Goal: Task Accomplishment & Management: Use online tool/utility

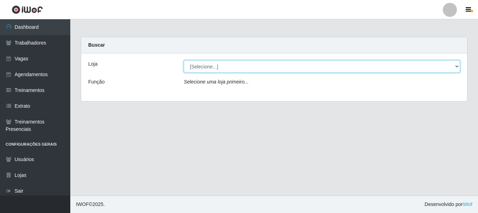
click at [224, 67] on select "[Selecione...] Supermercado São José Rangel" at bounding box center [322, 66] width 276 height 12
select select "183"
click at [184, 60] on select "[Selecione...] Supermercado São José Rangel" at bounding box center [322, 66] width 276 height 12
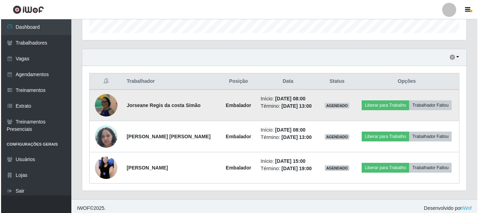
scroll to position [222, 0]
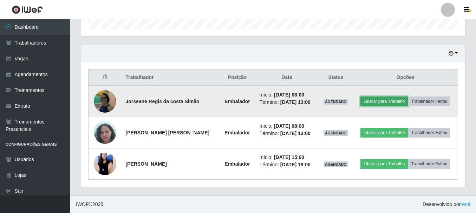
click at [377, 101] on button "Liberar para Trabalho" at bounding box center [383, 102] width 47 height 10
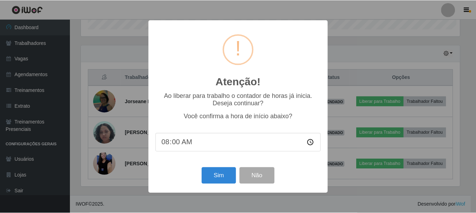
scroll to position [146, 381]
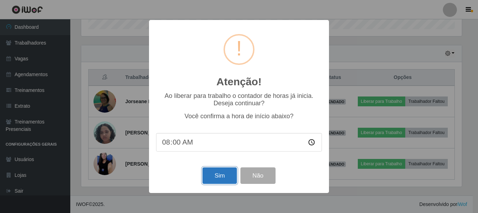
click at [223, 181] on button "Sim" at bounding box center [219, 176] width 34 height 17
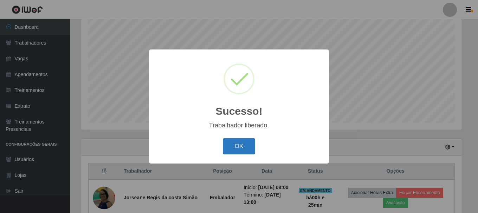
drag, startPoint x: 228, startPoint y: 148, endPoint x: 232, endPoint y: 144, distance: 5.5
click at [228, 148] on button "OK" at bounding box center [239, 146] width 33 height 17
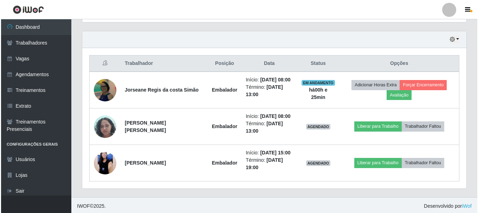
scroll to position [238, 0]
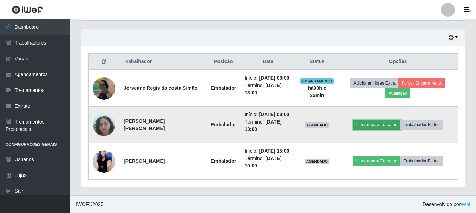
click at [371, 126] on button "Liberar para Trabalho" at bounding box center [376, 125] width 47 height 10
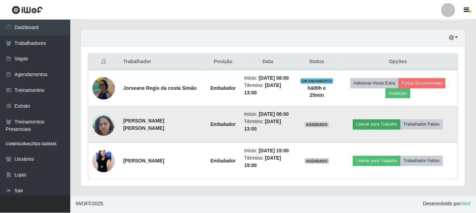
scroll to position [146, 381]
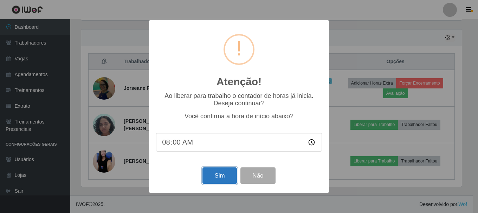
click at [222, 178] on button "Sim" at bounding box center [219, 176] width 34 height 17
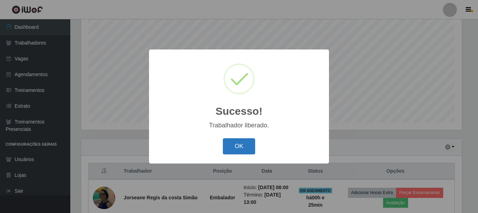
click at [239, 145] on button "OK" at bounding box center [239, 146] width 33 height 17
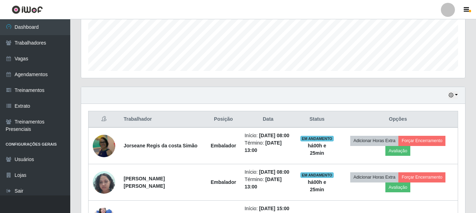
scroll to position [238, 0]
